Goal: Transaction & Acquisition: Obtain resource

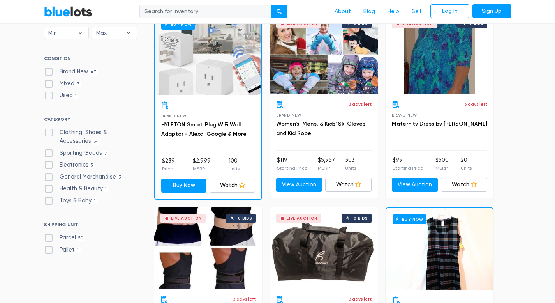
scroll to position [232, 0]
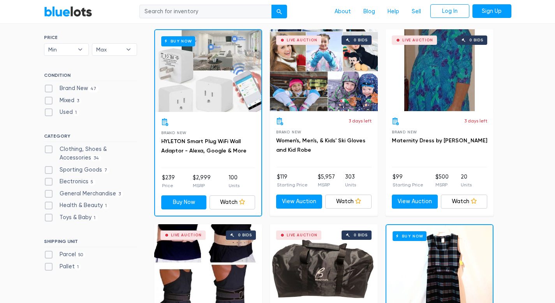
click at [49, 88] on label "Brand New 47" at bounding box center [71, 88] width 55 height 9
click at [49, 88] on New"] "Brand New 47" at bounding box center [46, 86] width 5 height 5
checkbox New"] "true"
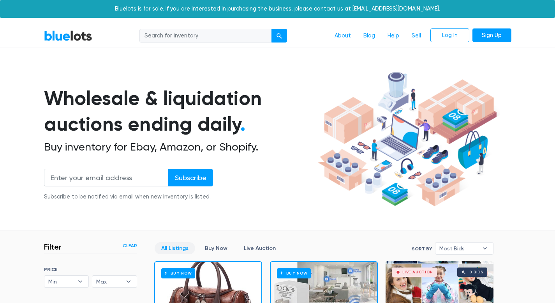
scroll to position [210, 0]
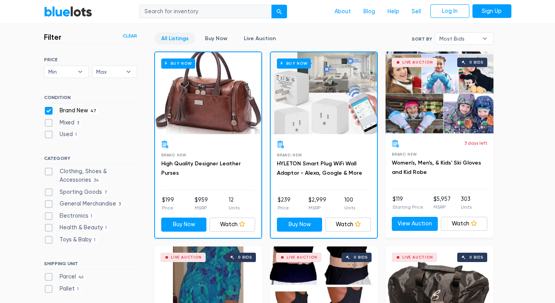
click at [230, 97] on div "Buy Now" at bounding box center [208, 93] width 106 height 82
click at [52, 170] on label "Clothing, Shoes & Accessories 34" at bounding box center [90, 175] width 93 height 17
click at [49, 170] on Accessories"] "Clothing, Shoes & Accessories 34" at bounding box center [46, 169] width 5 height 5
checkbox Accessories"] "true"
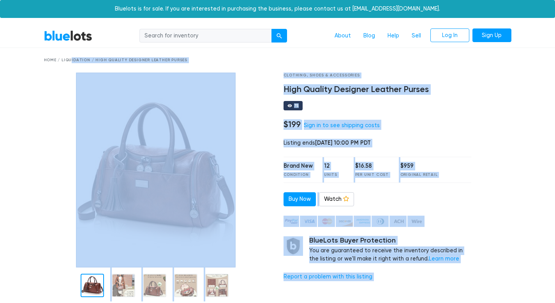
drag, startPoint x: 560, startPoint y: 116, endPoint x: 560, endPoint y: 25, distance: 91.5
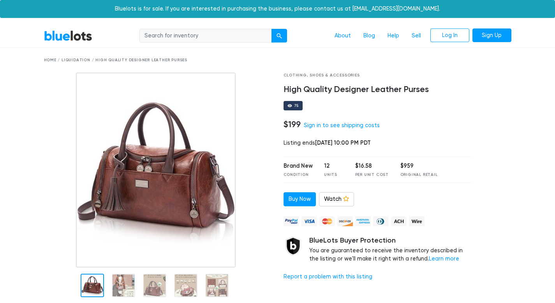
click at [97, 26] on nav "BlueLots About Blog Help Sell Log In Sign Up" at bounding box center [277, 36] width 555 height 24
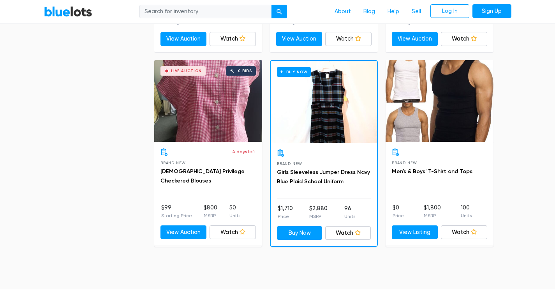
scroll to position [2522, 0]
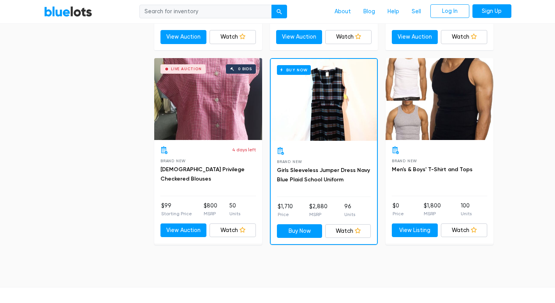
click at [452, 96] on div at bounding box center [440, 99] width 108 height 82
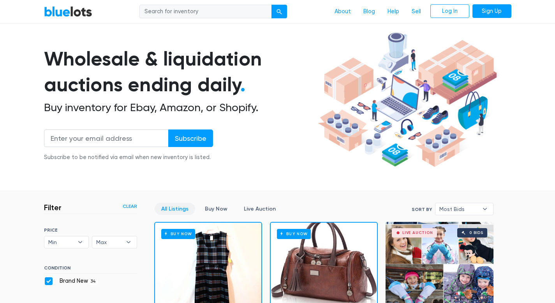
scroll to position [0, 0]
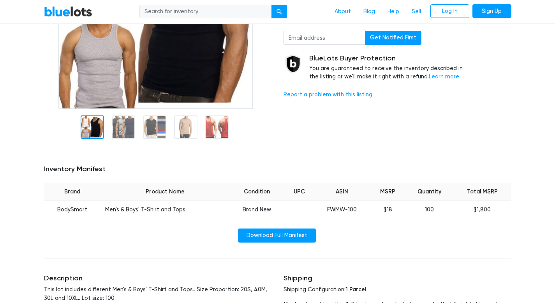
scroll to position [158, 0]
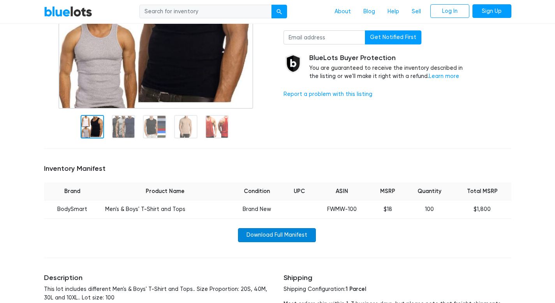
click at [295, 232] on link "Download Full Manifest" at bounding box center [277, 235] width 78 height 14
